Goal: Book appointment/travel/reservation

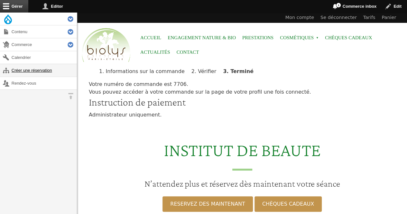
drag, startPoint x: 0, startPoint y: 0, endPoint x: 51, endPoint y: 67, distance: 83.9
click at [51, 67] on link "Créer une réservation" at bounding box center [38, 70] width 77 height 13
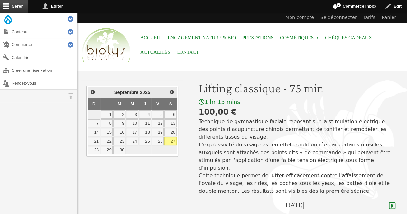
scroll to position [79, 0]
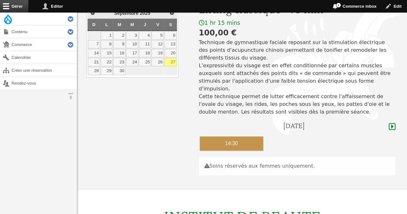
click at [242, 136] on div "14:30" at bounding box center [232, 143] width 64 height 14
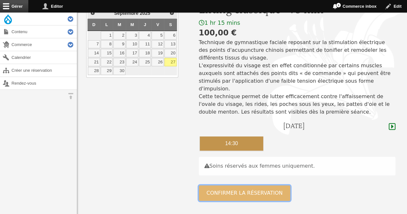
click at [240, 185] on button "Confirmer la réservation" at bounding box center [245, 192] width 92 height 15
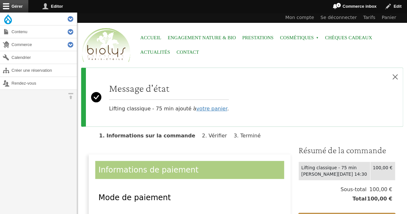
scroll to position [89, 0]
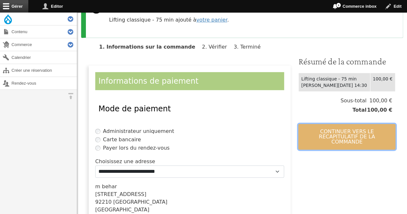
click at [367, 132] on button "Continuer vers le récapitulatif de la commande" at bounding box center [346, 137] width 97 height 26
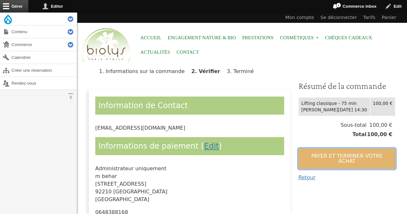
click at [344, 158] on button "Payer et terminer votre achat" at bounding box center [346, 158] width 97 height 21
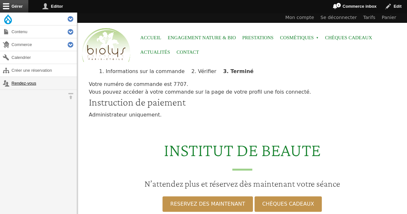
click at [16, 85] on link "Rendez-vous" at bounding box center [38, 83] width 77 height 13
